Goal: Task Accomplishment & Management: Manage account settings

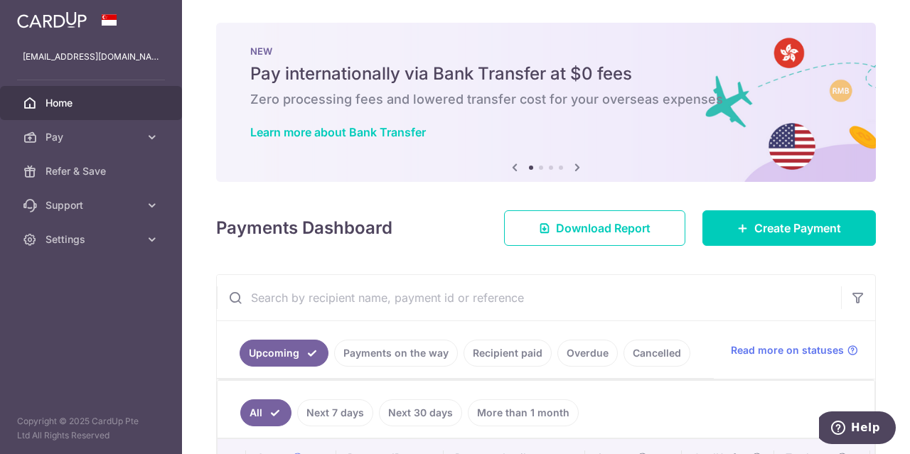
scroll to position [134, 0]
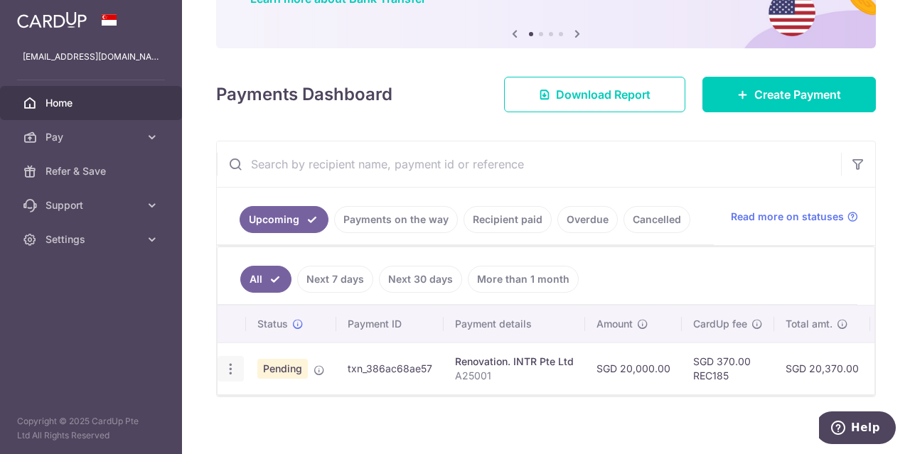
click at [235, 362] on icon "button" at bounding box center [230, 369] width 15 height 15
click at [299, 415] on span "Update payment" at bounding box center [306, 408] width 97 height 17
radio input "true"
type input "20,000.00"
type input "[DATE]"
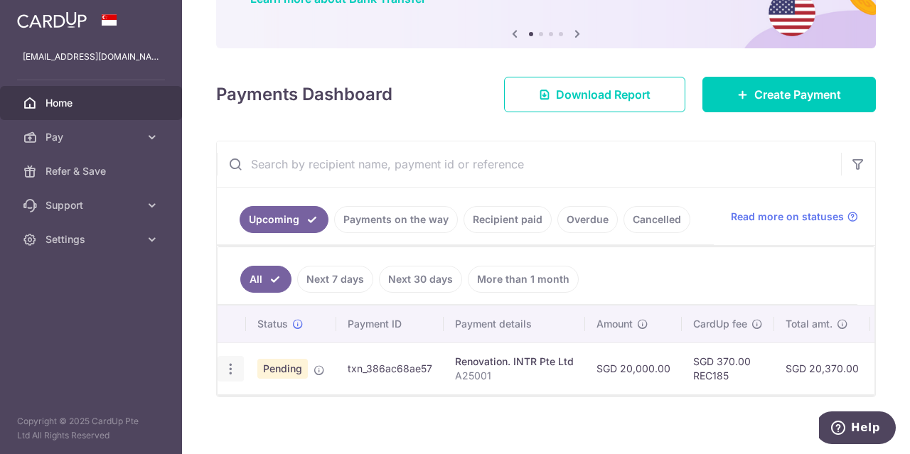
type input "A25001"
type input "confirmation of contract"
type input "REC185"
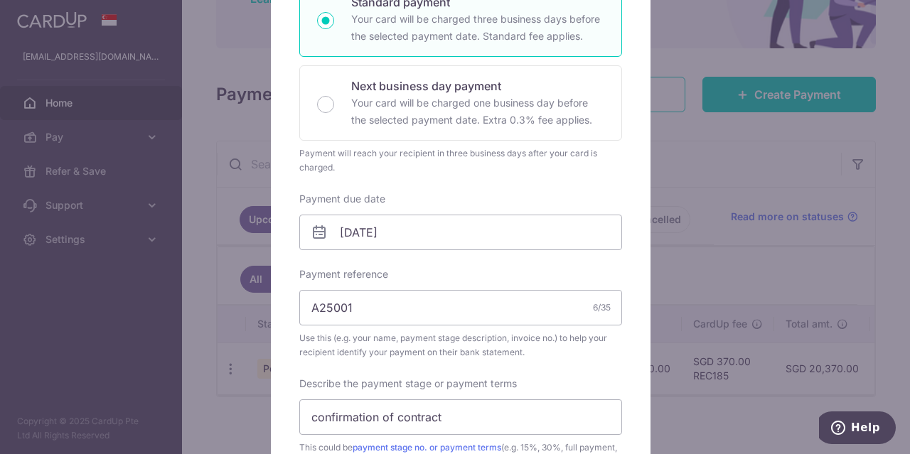
scroll to position [284, 0]
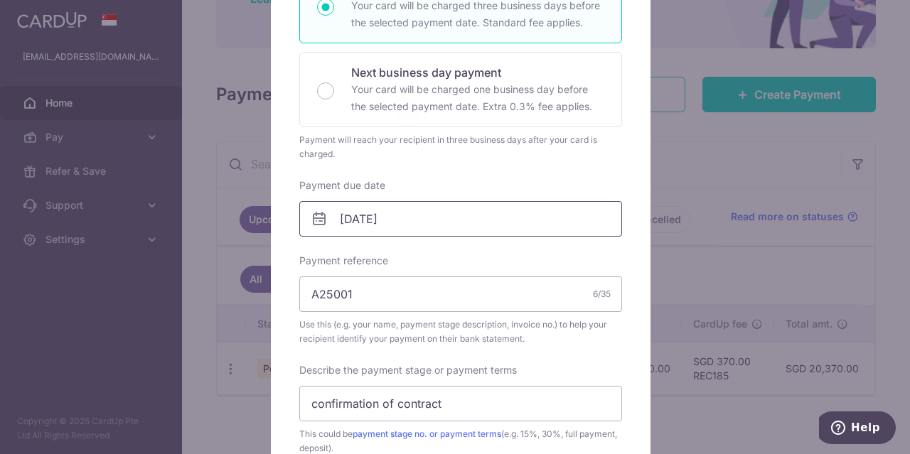
click at [388, 218] on body "[EMAIL_ADDRESS][DOMAIN_NAME] Home Pay Payments Recipients Cards Refer & Save Su…" at bounding box center [455, 227] width 910 height 454
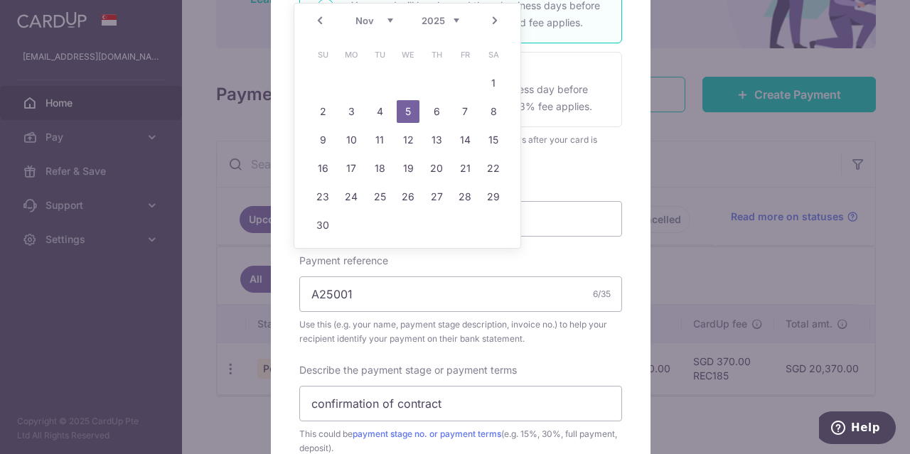
click at [622, 148] on div "Edit payment By clicking apply, you will make changes to all payments to INTR P…" at bounding box center [461, 347] width 380 height 1056
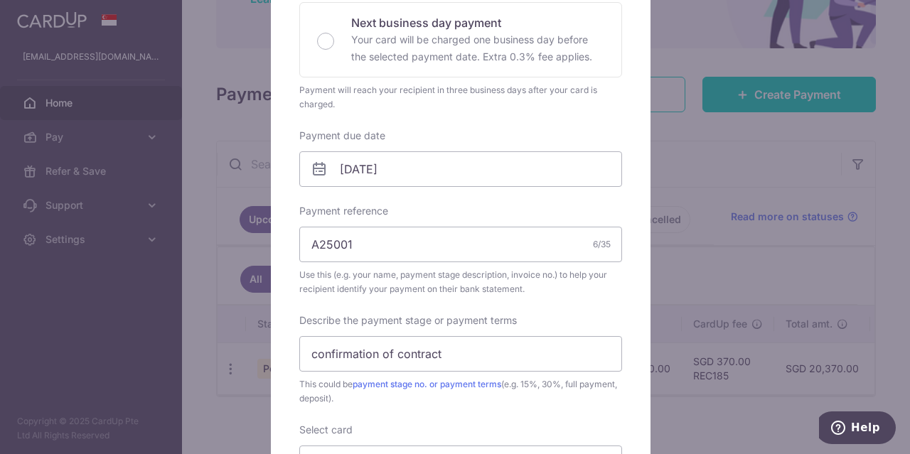
scroll to position [95, 0]
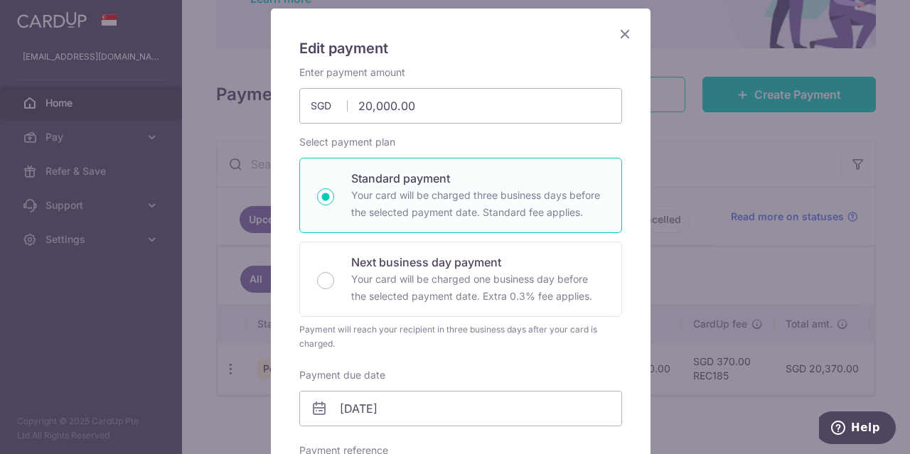
click at [619, 29] on icon "Close" at bounding box center [625, 34] width 17 height 18
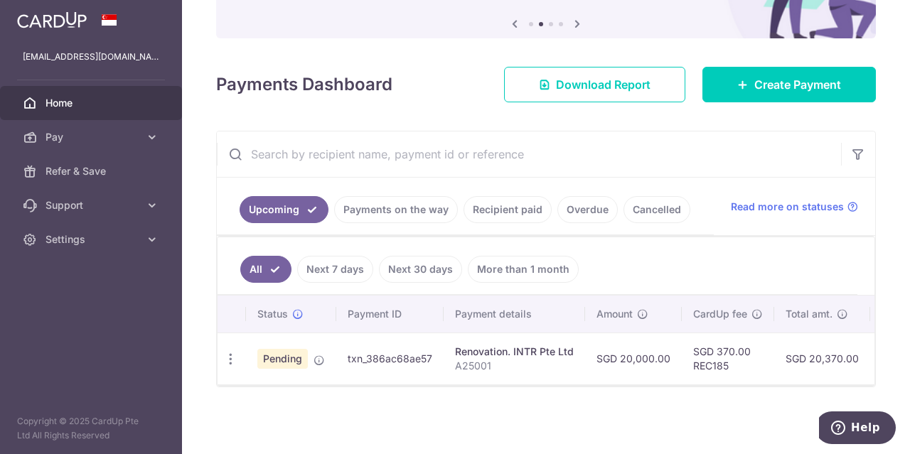
scroll to position [0, 0]
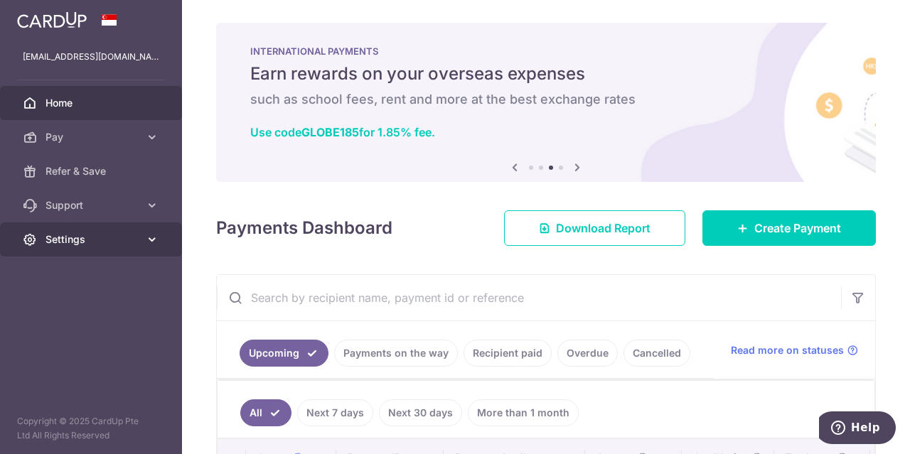
click at [137, 230] on link "Settings" at bounding box center [91, 240] width 182 height 34
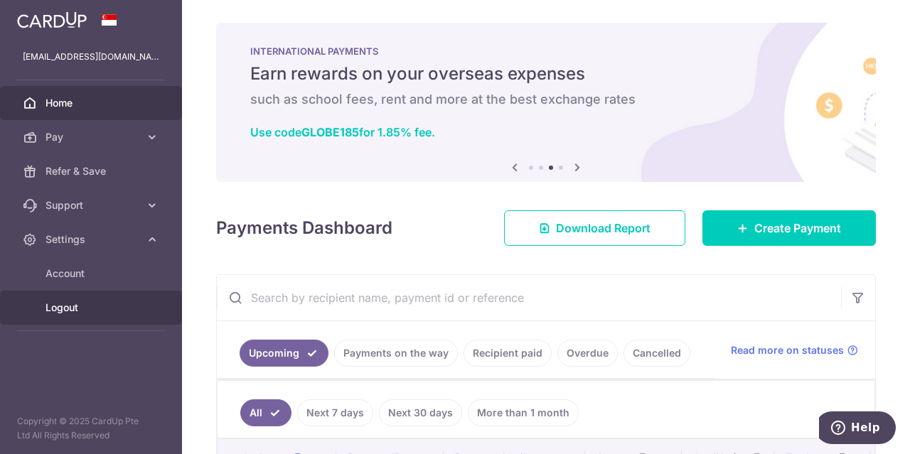
click at [94, 309] on span "Logout" at bounding box center [93, 308] width 94 height 14
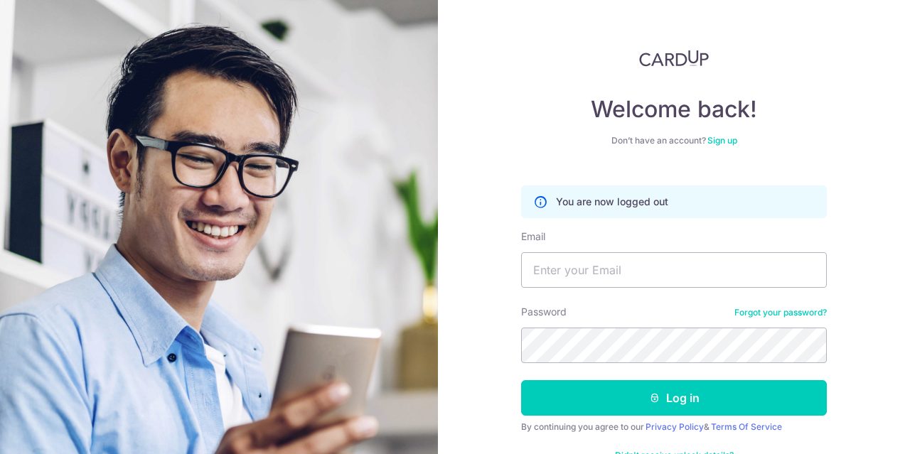
click at [873, 190] on div "Welcome back! Don’t have an account? Sign up You are now logged out Email Passw…" at bounding box center [674, 227] width 472 height 454
